Goal: Contribute content

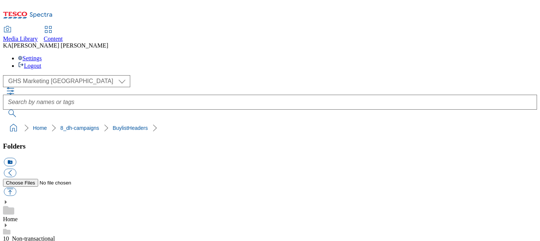
scroll to position [142, 0]
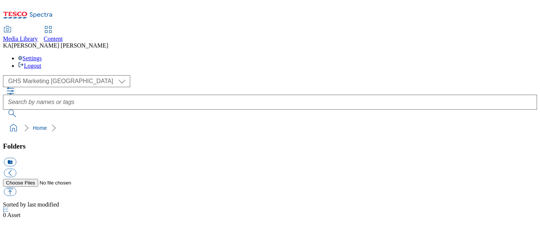
select select "flare-ghs-mktg"
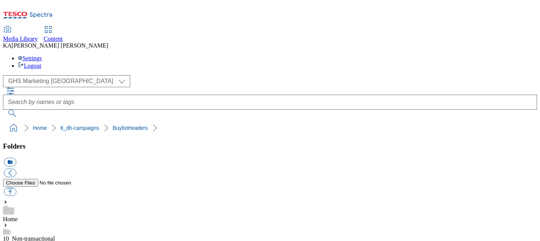
scroll to position [165, 0]
click at [16, 187] on button "button" at bounding box center [10, 191] width 12 height 9
type input "C:\fakepath\1756379047895-ad541911_Nature_Valley_Free_Bananas_LegoBrand_H_1184x…"
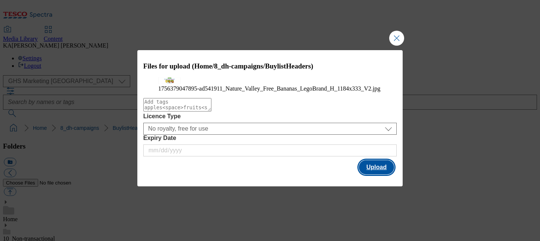
click at [373, 174] on button "Upload" at bounding box center [376, 167] width 35 height 14
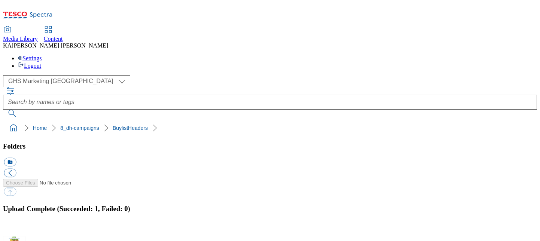
click at [15, 229] on button "button" at bounding box center [9, 232] width 11 height 7
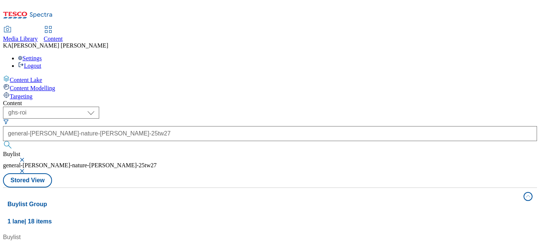
scroll to position [4, 0]
click at [27, 158] on button "button" at bounding box center [22, 160] width 7 height 4
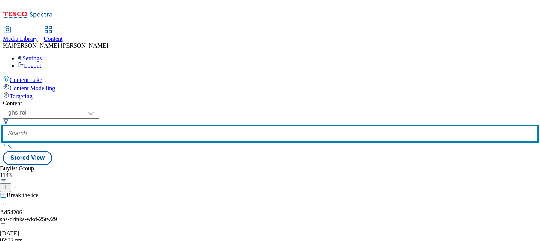
click at [186, 126] on input "text" at bounding box center [270, 133] width 534 height 15
paste input "general-[PERSON_NAME]-nature-valley-25tw27"
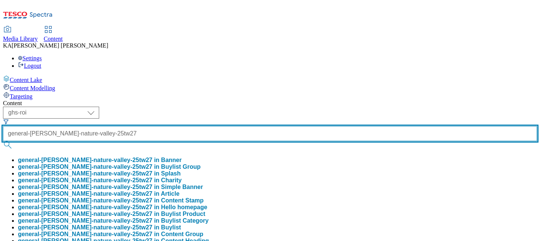
type input "general-[PERSON_NAME]-nature-valley-25tw27"
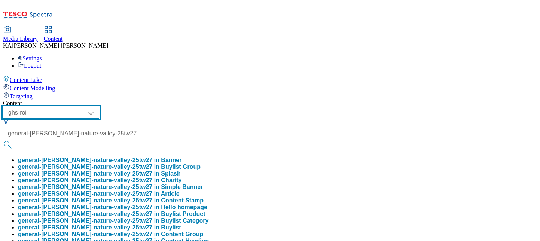
click at [99, 107] on select "ghs-roi ghs-[GEOGRAPHIC_DATA]" at bounding box center [51, 113] width 96 height 12
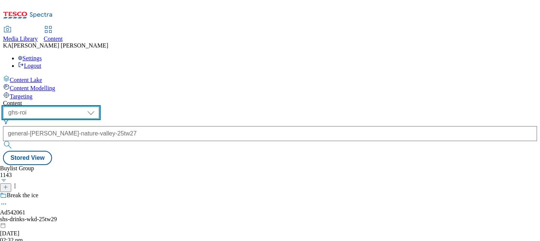
select select "ghs-[GEOGRAPHIC_DATA]"
click at [97, 107] on select "ghs-roi ghs-[GEOGRAPHIC_DATA]" at bounding box center [51, 113] width 96 height 12
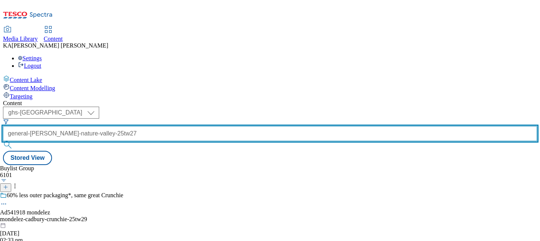
click at [199, 126] on input "general-[PERSON_NAME]-nature-valley-25tw27" at bounding box center [270, 133] width 534 height 15
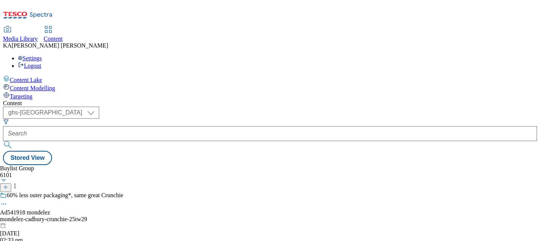
click at [295, 165] on div "Buylist Group 6101 60% less outer packaging*, same great Crunchie Ad541918 mond…" at bounding box center [270, 165] width 534 height 0
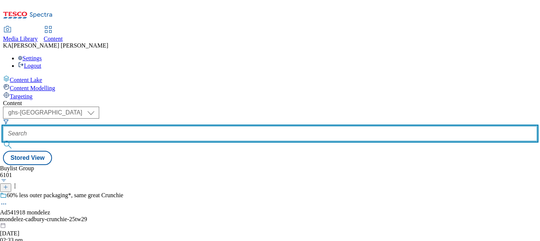
click at [184, 126] on input "text" at bounding box center [270, 133] width 534 height 15
paste input "general-[PERSON_NAME]-nature-valley-25tw27"
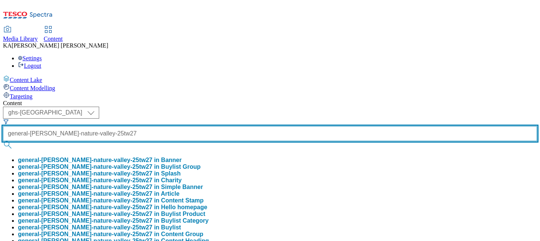
type input "general-[PERSON_NAME]-nature-valley-25tw27"
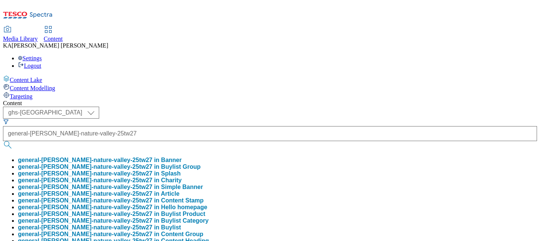
scroll to position [0, 0]
click at [181, 164] on button "general-[PERSON_NAME]-nature-valley-25tw27 in Buylist Group" at bounding box center [109, 167] width 183 height 7
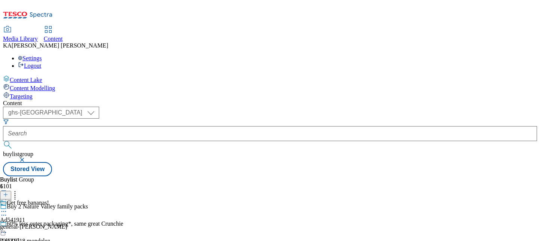
click at [7, 208] on icon at bounding box center [3, 211] width 7 height 7
click at [35, 223] on button "Edit" at bounding box center [25, 227] width 20 height 9
select select "tactical"
select select "supplier funded short term 1-3 weeks"
select select "dunnhumby"
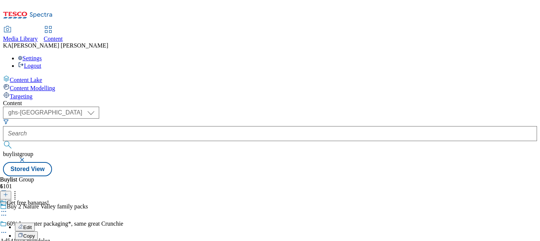
select select "Banner"
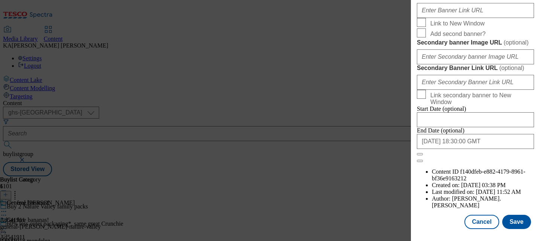
scroll to position [781, 0]
paste input "[URL][DOMAIN_NAME]"
type input "[URL][DOMAIN_NAME]"
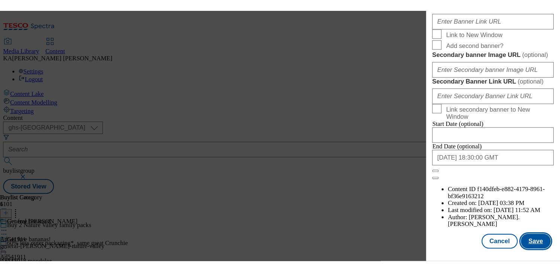
scroll to position [0, 0]
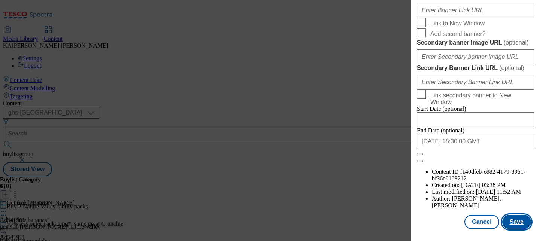
click at [513, 222] on button "Save" at bounding box center [516, 222] width 29 height 14
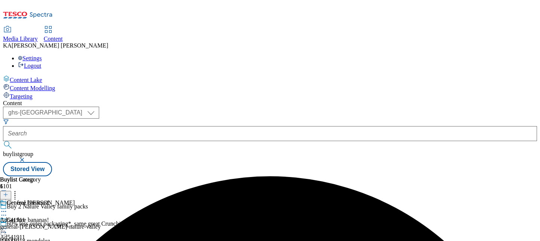
click at [7, 225] on icon at bounding box center [3, 228] width 7 height 7
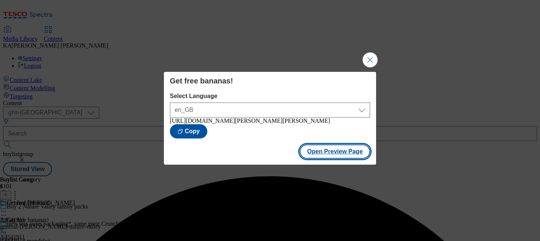
click at [327, 155] on button "Open Preview Page" at bounding box center [335, 151] width 71 height 14
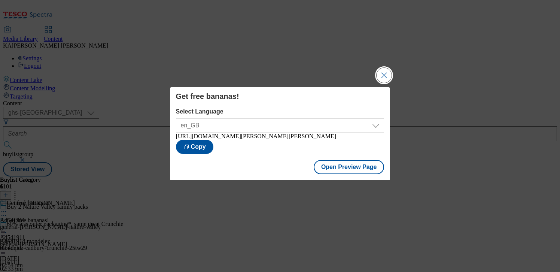
click at [382, 74] on button "Close Modal" at bounding box center [383, 75] width 15 height 15
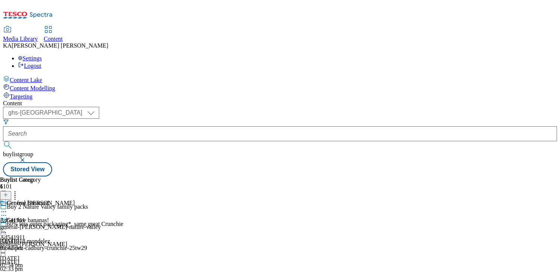
click at [67, 225] on div at bounding box center [33, 229] width 67 height 9
